Goal: Find specific page/section: Find specific page/section

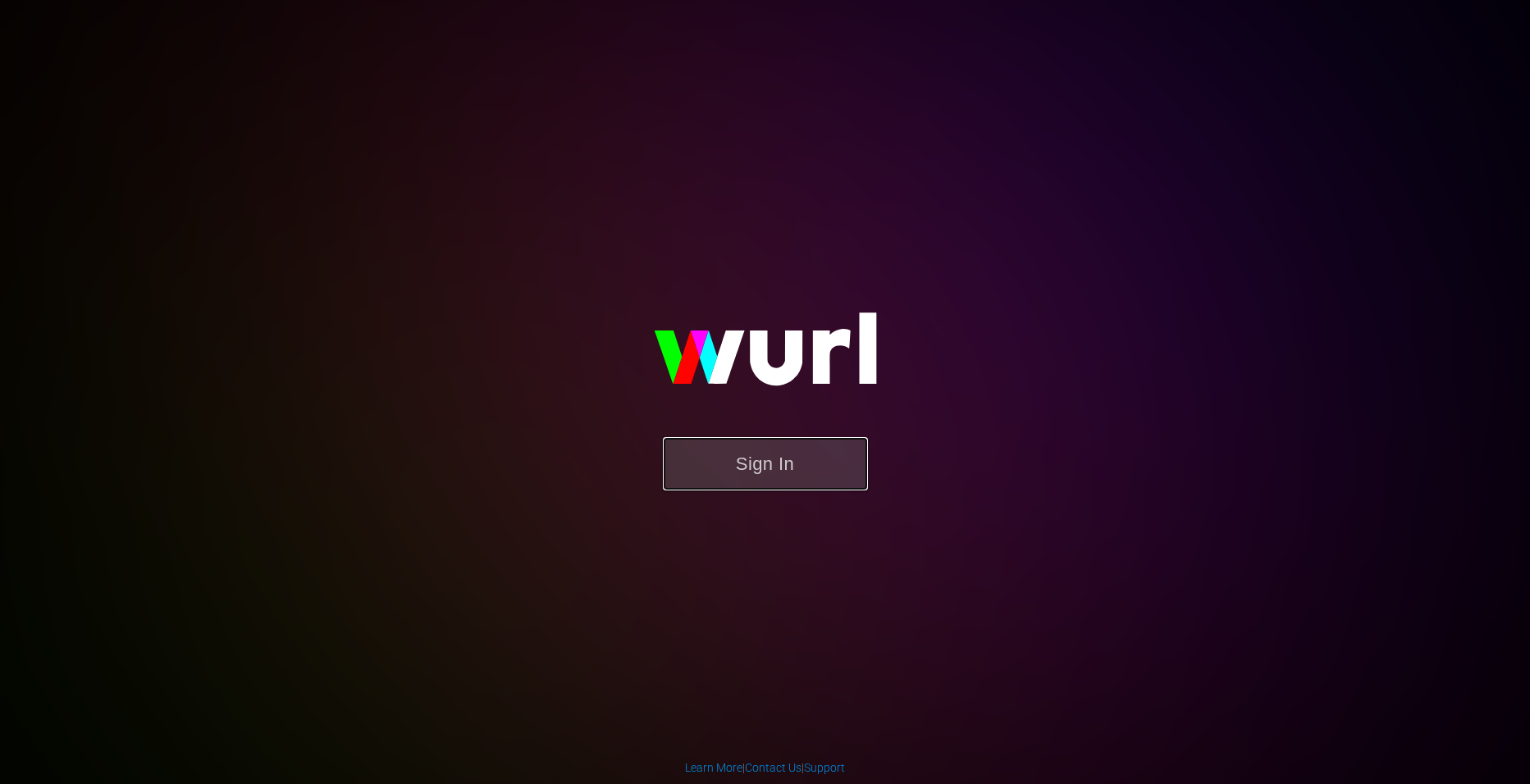
click at [718, 453] on button "Sign In" at bounding box center [765, 464] width 205 height 54
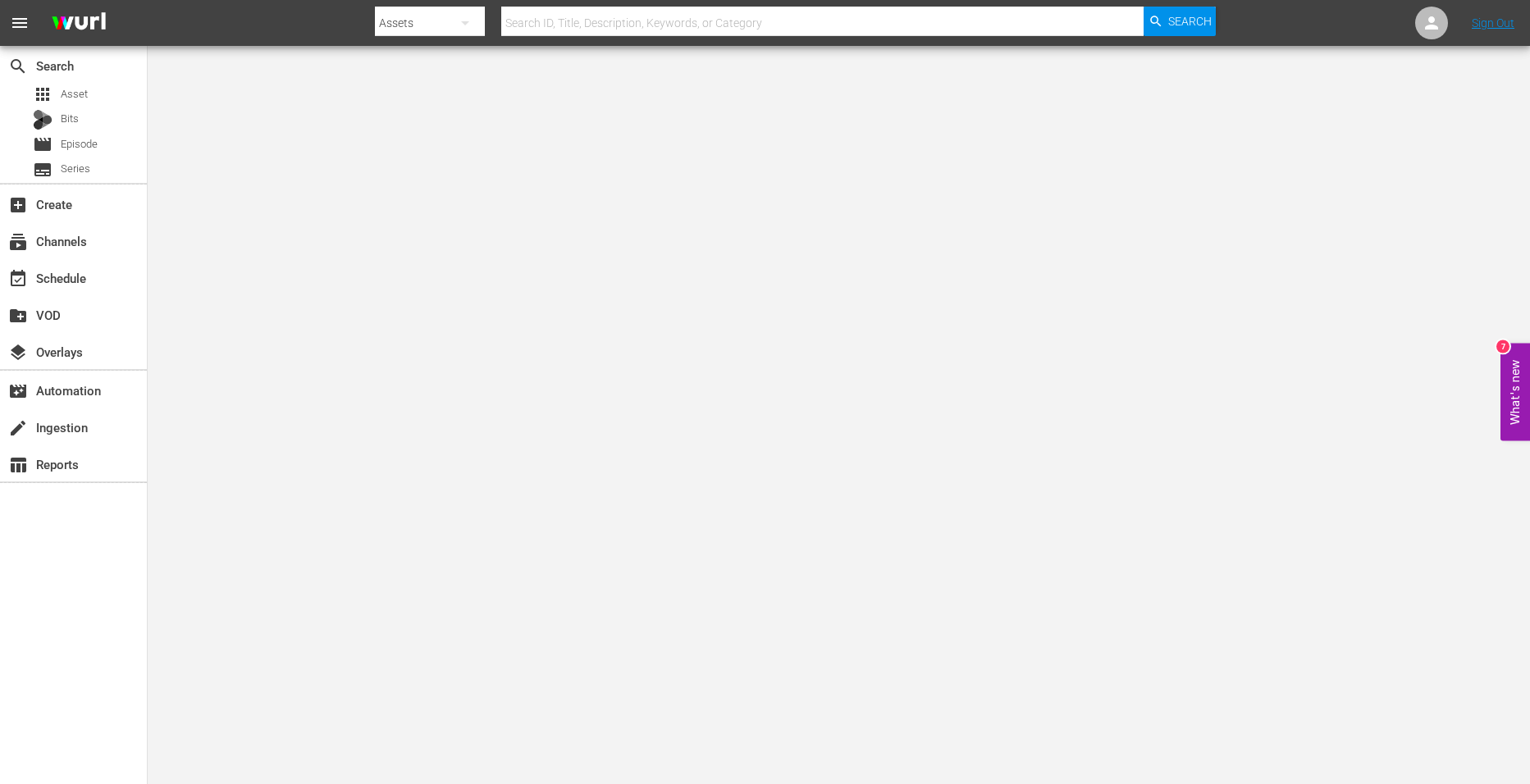
click at [1509, 385] on button "What's new 7" at bounding box center [1514, 392] width 29 height 98
click at [95, 266] on div "event_available Schedule" at bounding box center [73, 277] width 146 height 33
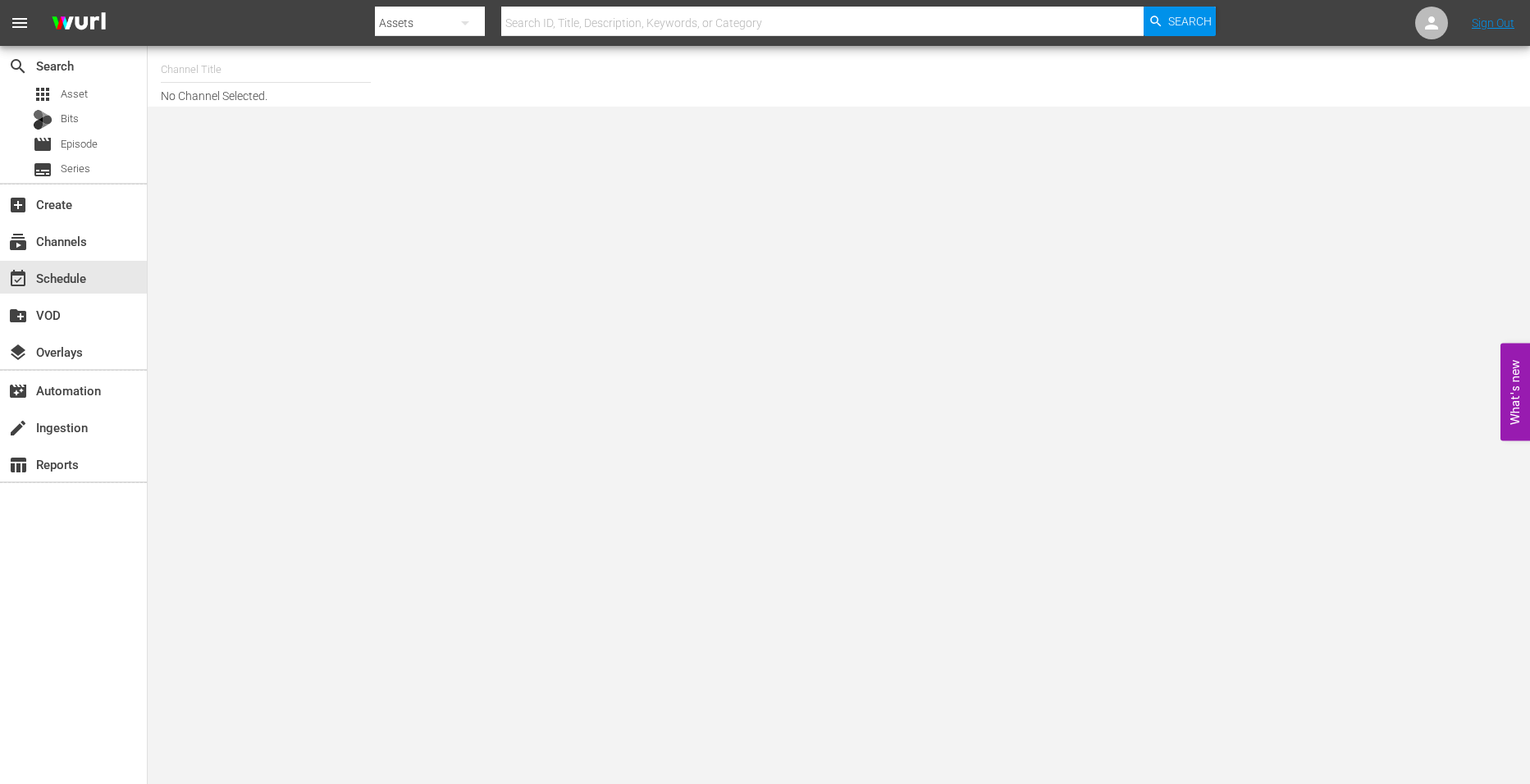
click at [235, 75] on input "text" at bounding box center [265, 69] width 210 height 39
click at [246, 71] on input "text" at bounding box center [265, 69] width 210 height 39
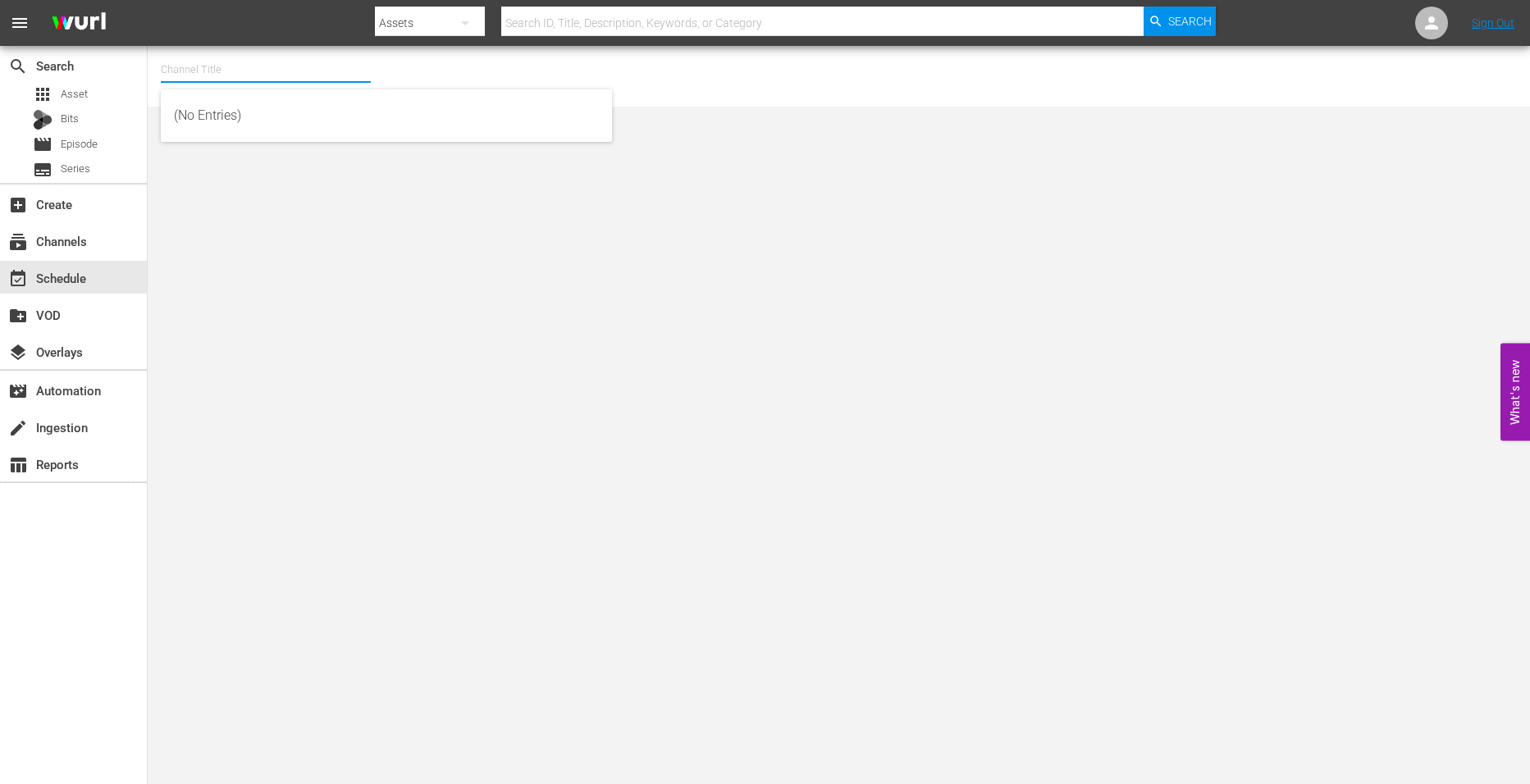
click at [238, 211] on body "menu Search By Assets Search ID, Title, Description, Keywords, or Category Sear…" at bounding box center [765, 392] width 1530 height 784
click at [83, 261] on div "event_available Schedule" at bounding box center [73, 277] width 146 height 33
click at [84, 256] on div "subscriptions Channels" at bounding box center [73, 240] width 146 height 33
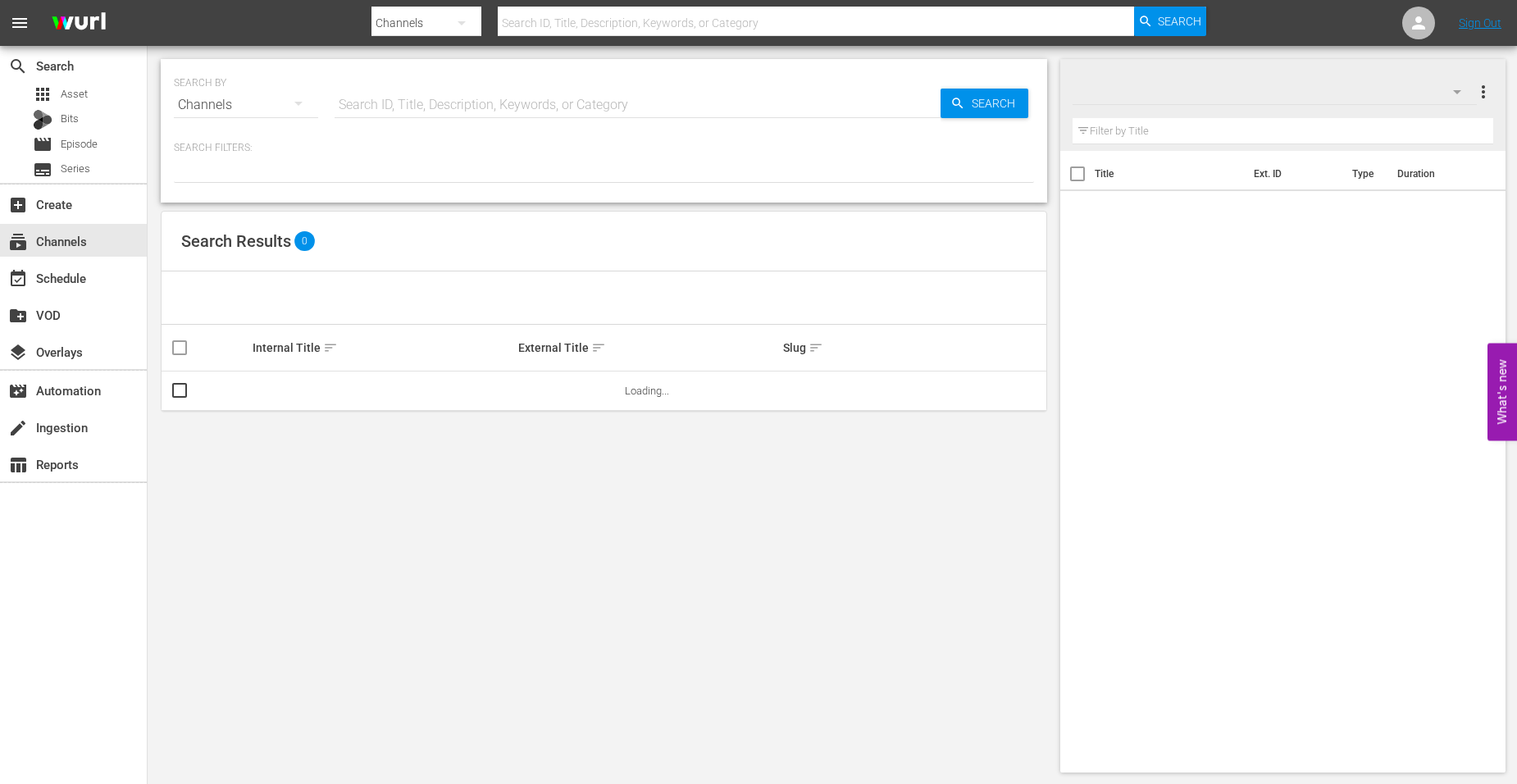
click at [359, 120] on input "text" at bounding box center [638, 105] width 606 height 39
click at [235, 115] on div "Channels" at bounding box center [246, 105] width 144 height 46
click at [235, 115] on div "Channels Series Episodes Bits Assets" at bounding box center [758, 392] width 1517 height 784
click at [979, 105] on span "Search" at bounding box center [996, 103] width 63 height 29
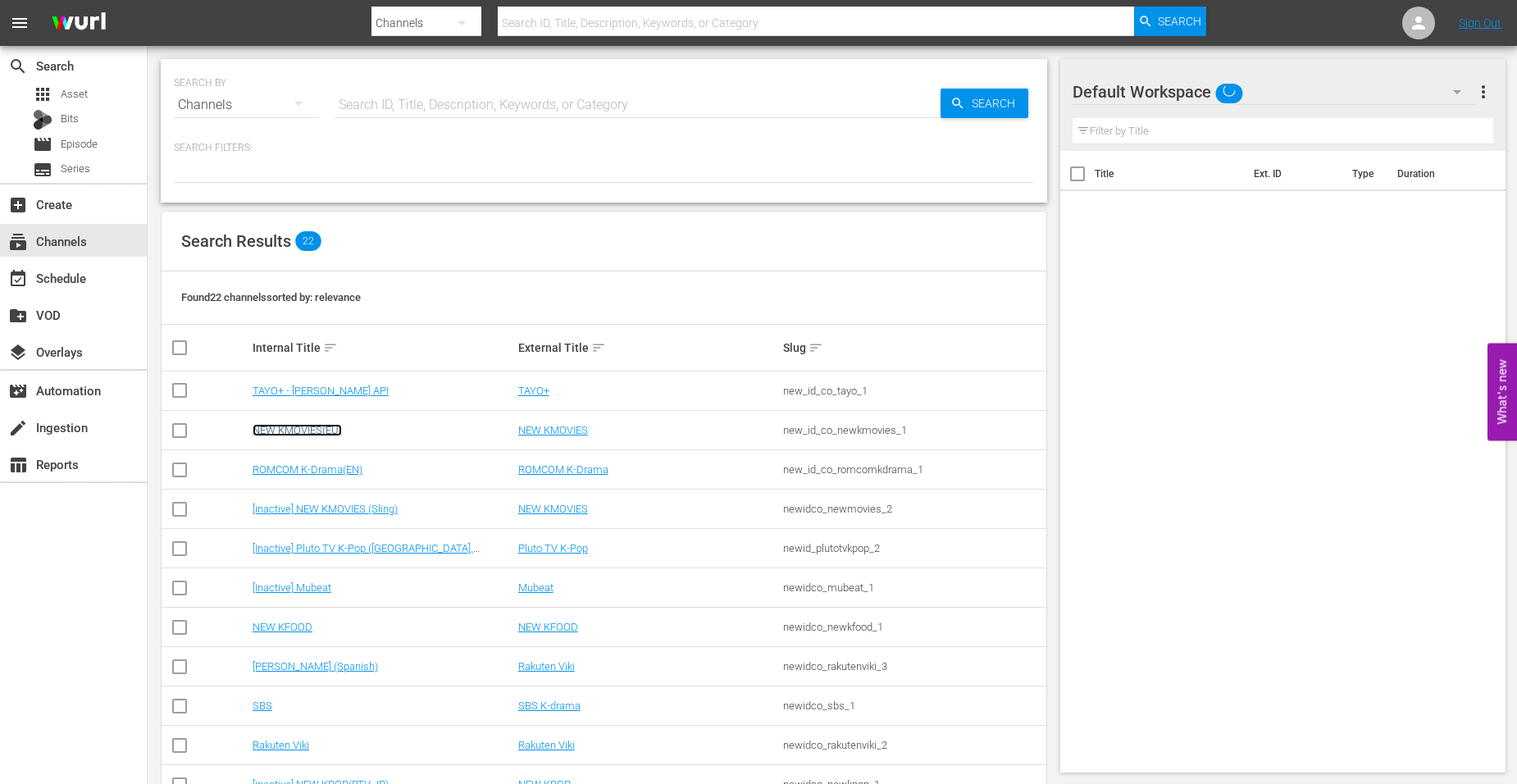
click at [279, 425] on link "NEW KMOVIES(EU)" at bounding box center [297, 430] width 90 height 13
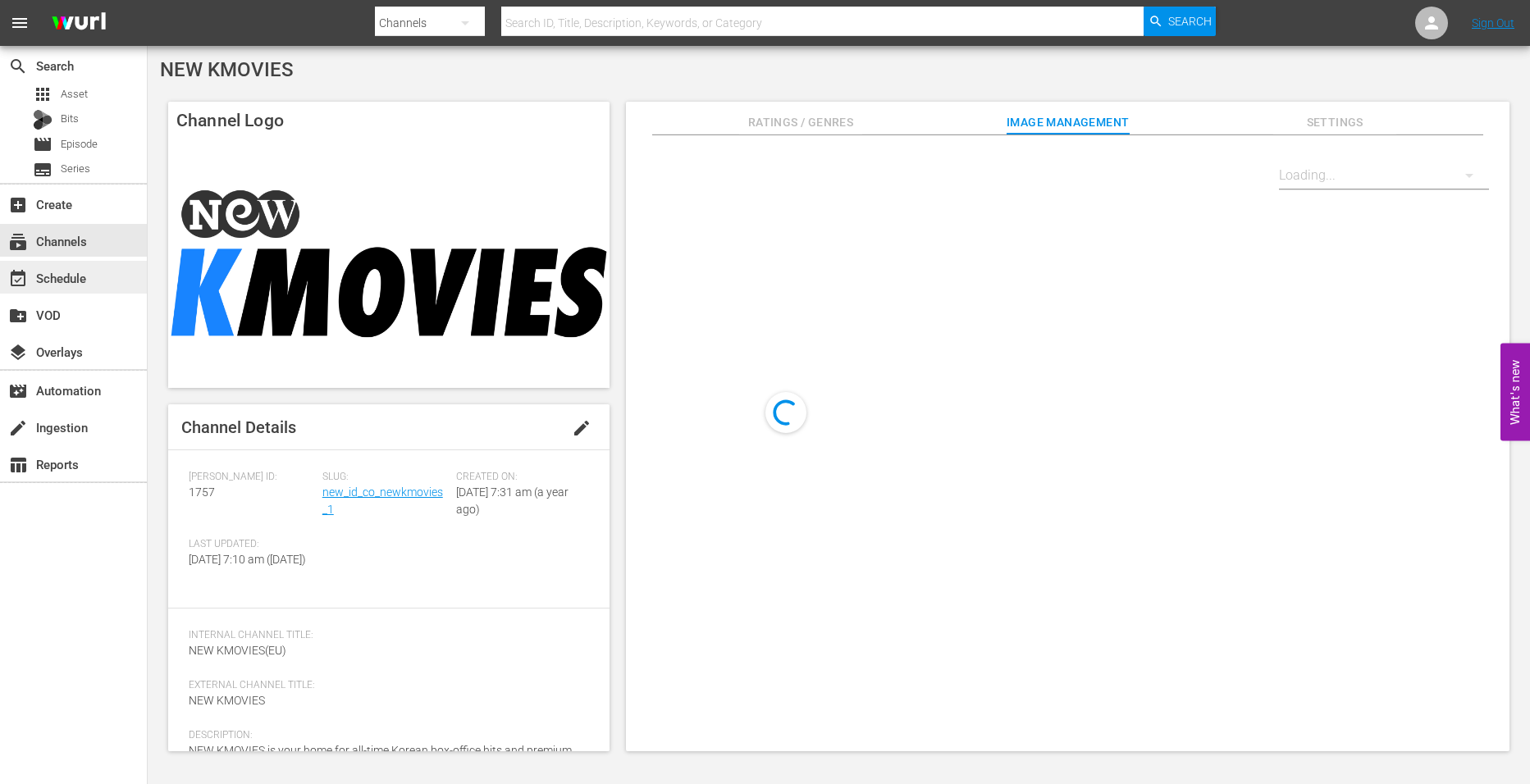
click at [65, 269] on div "event_available Schedule" at bounding box center [46, 275] width 92 height 15
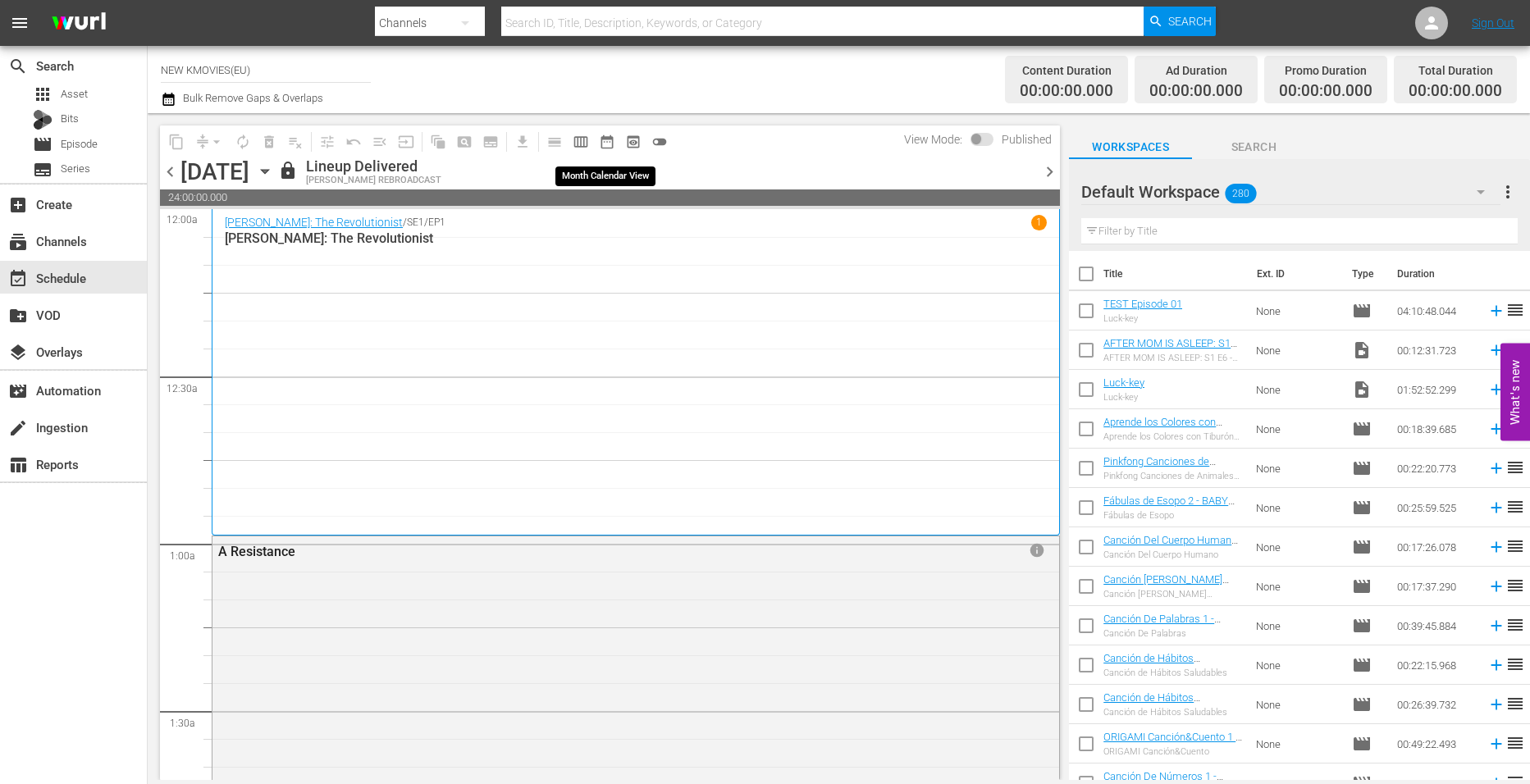
click at [603, 139] on span "date_range_outlined" at bounding box center [607, 142] width 17 height 17
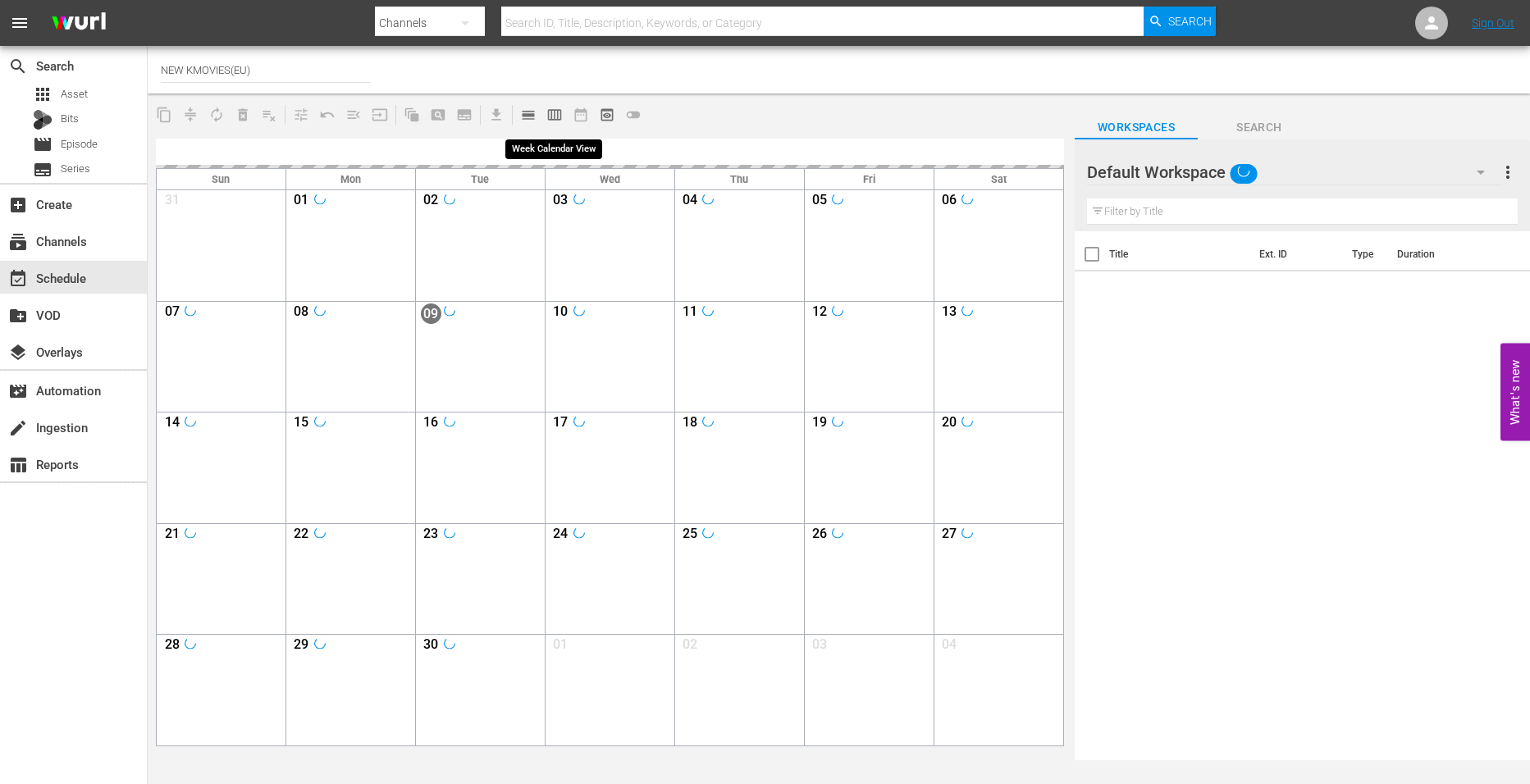
click at [554, 114] on span "calendar_view_week_outlined" at bounding box center [555, 115] width 17 height 17
